Goal: Book appointment/travel/reservation

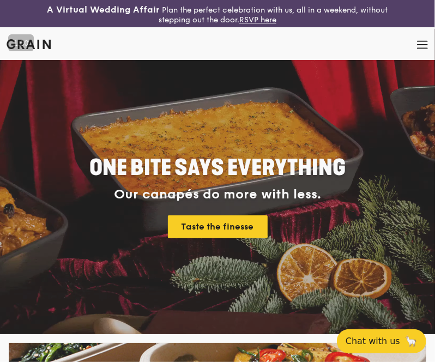
scroll to position [224, 0]
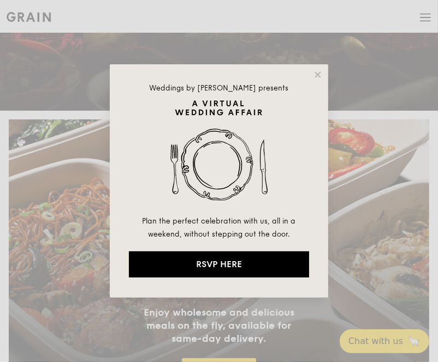
click at [22, 213] on div "Weddings by [PERSON_NAME] presents Plan the perfect celebration with us, all in…" at bounding box center [219, 181] width 438 height 362
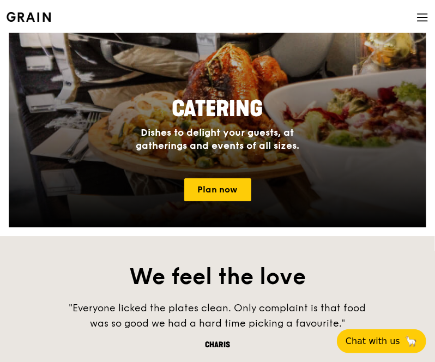
scroll to position [1002, 0]
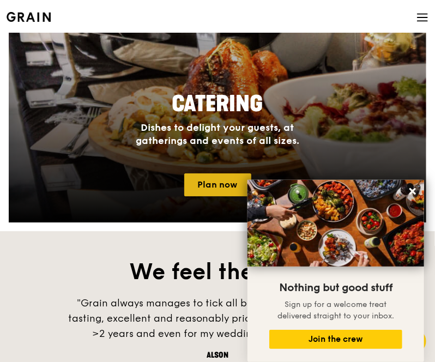
click at [208, 187] on link "Plan now" at bounding box center [217, 185] width 67 height 23
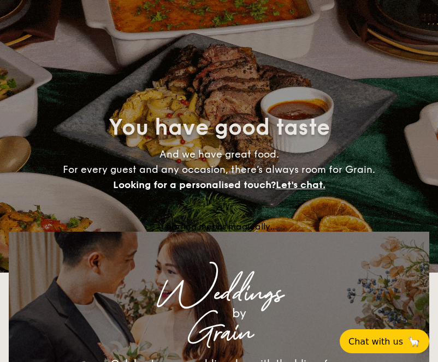
select select
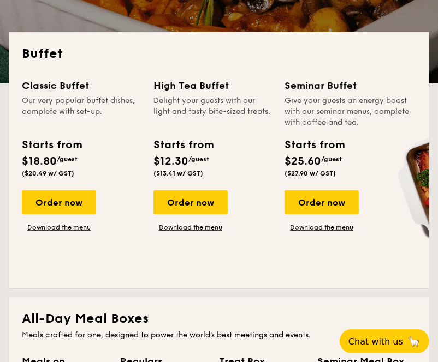
scroll to position [264, 0]
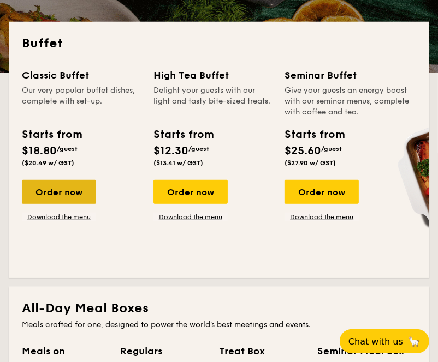
click at [70, 191] on div "Order now" at bounding box center [59, 192] width 74 height 24
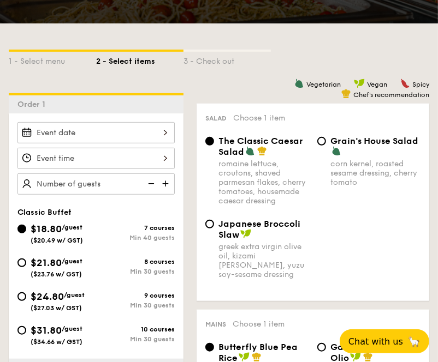
scroll to position [268, 0]
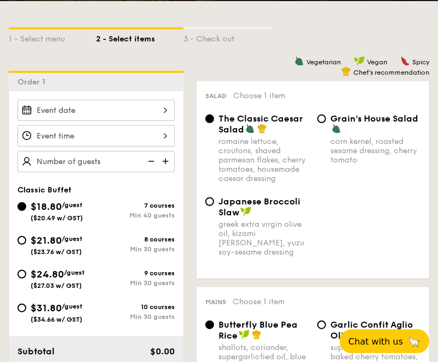
click at [73, 107] on div at bounding box center [95, 110] width 157 height 21
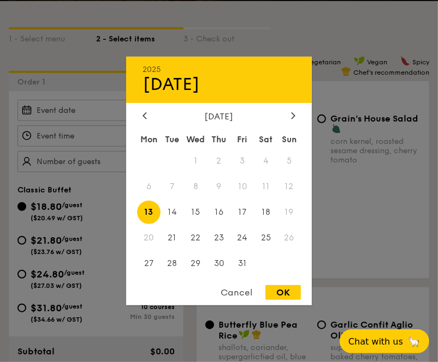
click at [67, 110] on div at bounding box center [219, 181] width 438 height 362
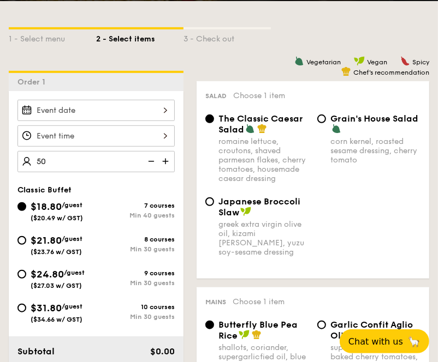
type input "50 guests"
click at [11, 224] on div "Classic Buffet $18.80 /guest ($20.49 w/ GST) 7 courses Min 40 guests $21.80 /gu…" at bounding box center [96, 260] width 175 height 149
click at [107, 115] on div "2025 Oct 13 October 2025 Mon Tue Wed Thu Fri Sat Sun 1 2 3 4 5 6 7 8 9 10 11 12…" at bounding box center [95, 110] width 157 height 21
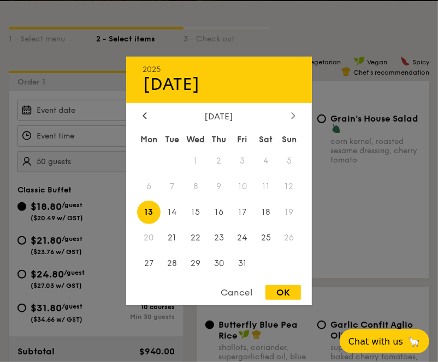
click at [292, 117] on icon at bounding box center [292, 115] width 3 height 7
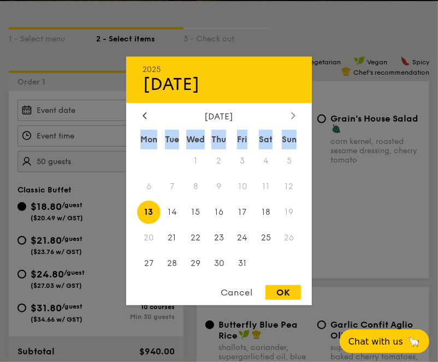
click at [292, 117] on icon at bounding box center [292, 115] width 3 height 7
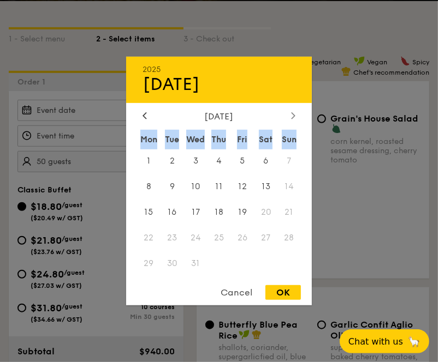
click at [292, 117] on icon at bounding box center [292, 115] width 3 height 7
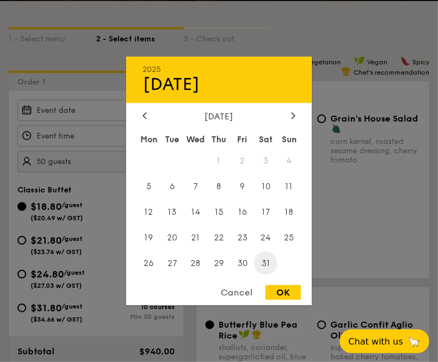
click at [262, 264] on span "31" at bounding box center [265, 263] width 23 height 23
click at [283, 295] on div "OK" at bounding box center [282, 292] width 35 height 15
type input "Jan 31, 2026"
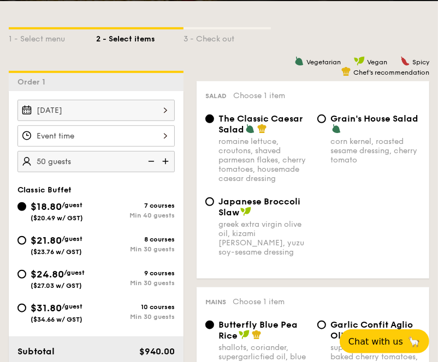
click at [98, 134] on div at bounding box center [95, 135] width 157 height 21
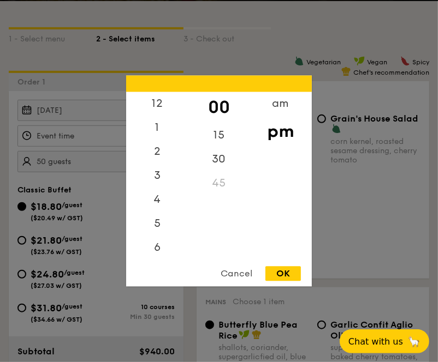
scroll to position [47, 0]
click at [159, 106] on div "2" at bounding box center [157, 109] width 62 height 32
click at [277, 270] on div "OK" at bounding box center [282, 274] width 35 height 15
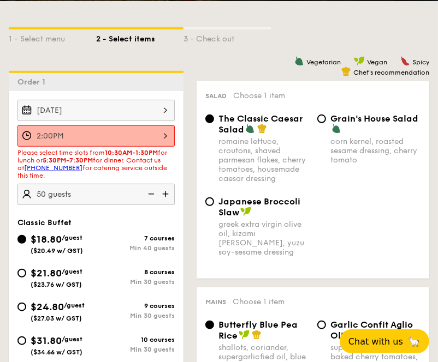
click at [346, 265] on div "Japanese Broccoli Slaw greek extra virgin olive oil, kizami nori, ginger, yuzu …" at bounding box center [313, 233] width 224 height 74
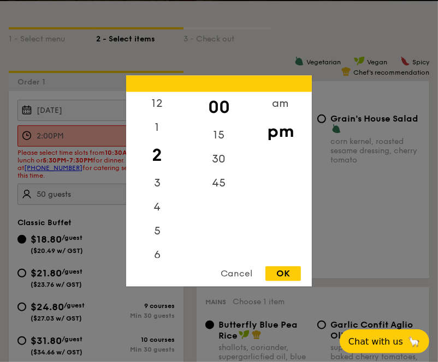
click at [124, 132] on div "2:00PM 12 1 2 3 4 5 6 7 8 9 10 11 00 15 30 45 am pm Cancel OK" at bounding box center [95, 135] width 157 height 21
click at [157, 133] on div "1" at bounding box center [157, 132] width 62 height 32
click at [216, 168] on div "30" at bounding box center [219, 164] width 62 height 32
click at [286, 271] on div "OK" at bounding box center [282, 274] width 35 height 15
type input "1:30PM"
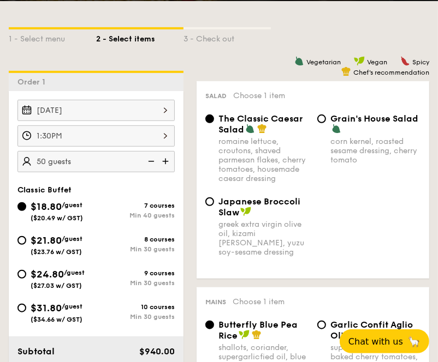
click at [366, 241] on div "Japanese Broccoli Slaw greek extra virgin olive oil, kizami nori, ginger, yuzu …" at bounding box center [313, 233] width 224 height 74
click at [377, 256] on div "Japanese Broccoli Slaw greek extra virgin olive oil, kizami nori, ginger, yuzu …" at bounding box center [313, 233] width 224 height 74
click at [367, 243] on div "Japanese Broccoli Slaw greek extra virgin olive oil, kizami nori, ginger, yuzu …" at bounding box center [313, 233] width 224 height 74
click at [358, 263] on div "Japanese Broccoli Slaw greek extra virgin olive oil, kizami nori, ginger, yuzu …" at bounding box center [313, 233] width 224 height 74
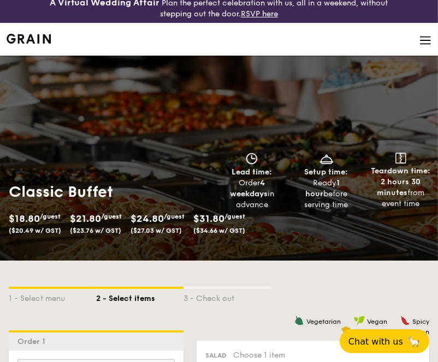
scroll to position [0, 0]
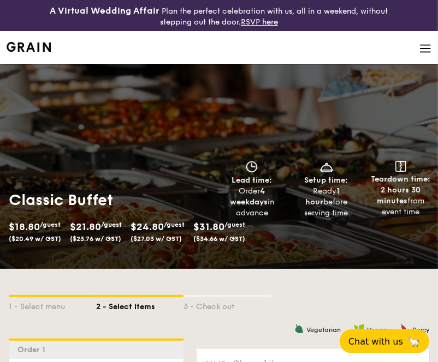
select select
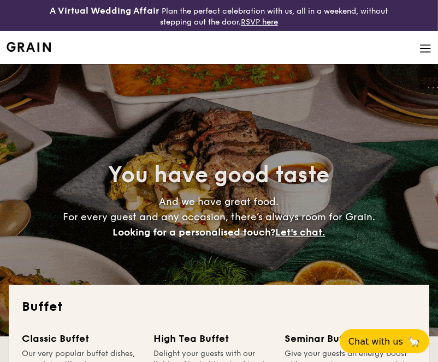
scroll to position [295, 0]
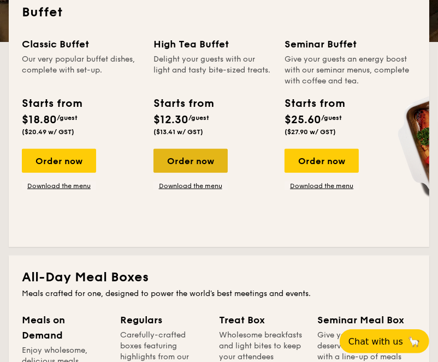
click at [194, 157] on div "Order now" at bounding box center [190, 161] width 74 height 24
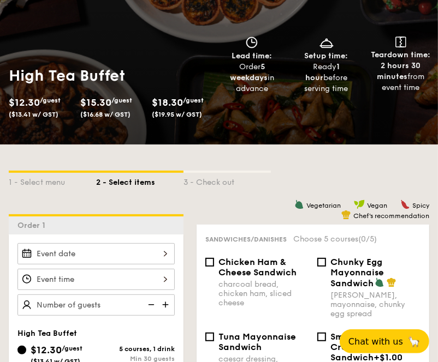
scroll to position [191, 0]
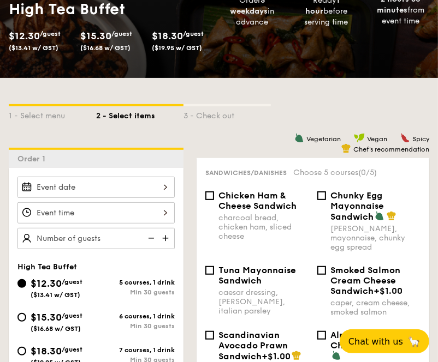
click at [129, 187] on div at bounding box center [95, 187] width 157 height 21
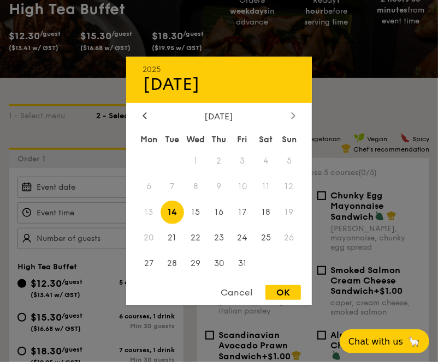
click at [292, 117] on icon at bounding box center [292, 115] width 3 height 7
click at [297, 113] on div at bounding box center [293, 116] width 10 height 10
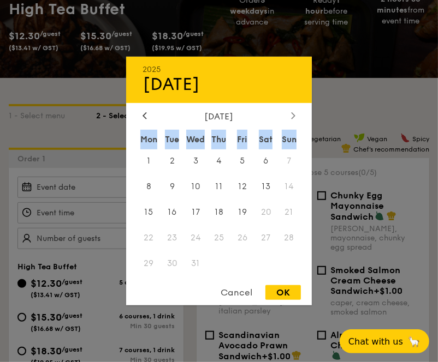
click at [297, 113] on div at bounding box center [293, 116] width 10 height 10
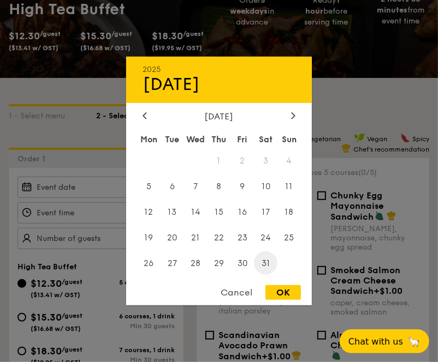
click at [261, 266] on span "31" at bounding box center [265, 263] width 23 height 23
click at [284, 294] on div "OK" at bounding box center [282, 292] width 35 height 15
type input "Jan 31, 2026"
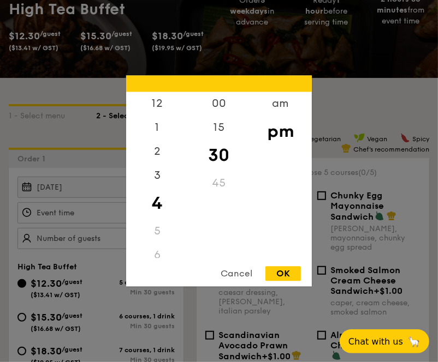
click at [102, 211] on div "12 1 2 3 4 5 6 7 8 9 10 11 00 15 30 45 am pm Cancel OK" at bounding box center [95, 212] width 157 height 21
click at [159, 153] on div "2" at bounding box center [157, 156] width 62 height 32
click at [223, 102] on div "00" at bounding box center [219, 108] width 62 height 32
click at [285, 273] on div "OK" at bounding box center [282, 274] width 35 height 15
type input "2:00PM"
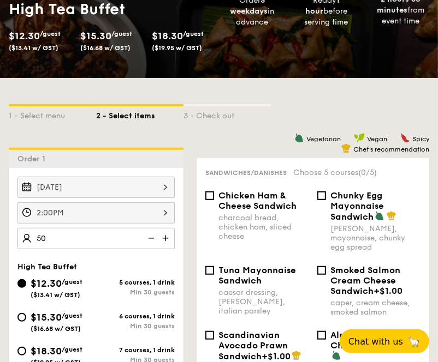
type input "50 guests"
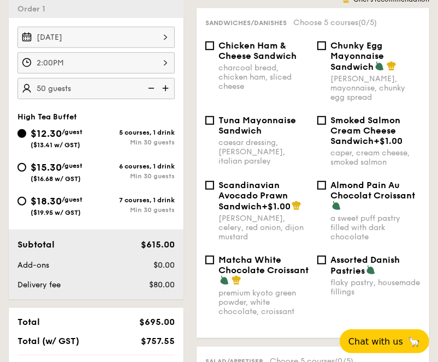
scroll to position [350, 0]
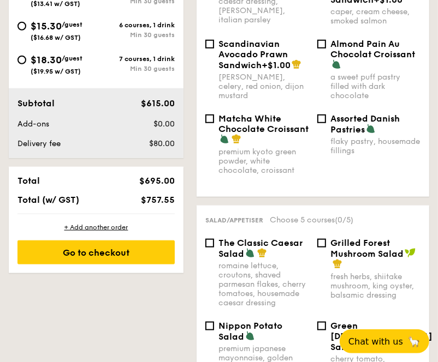
scroll to position [495, 0]
